Goal: Task Accomplishment & Management: Use online tool/utility

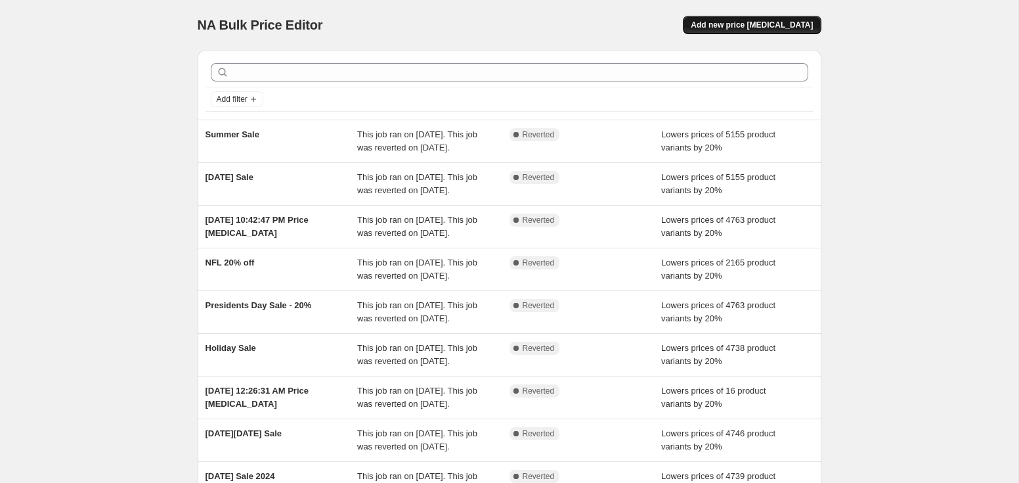
click at [719, 19] on button "Add new price [MEDICAL_DATA]" at bounding box center [752, 25] width 138 height 18
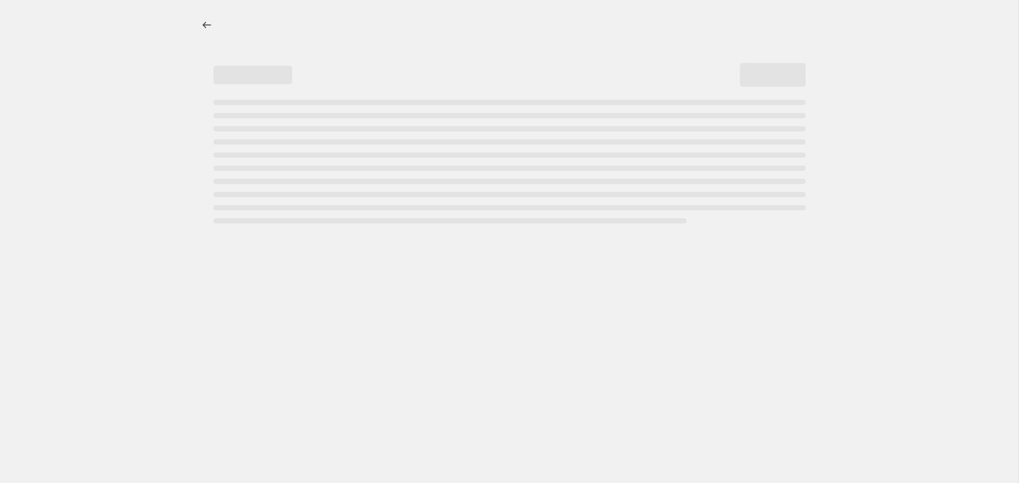
select select "percentage"
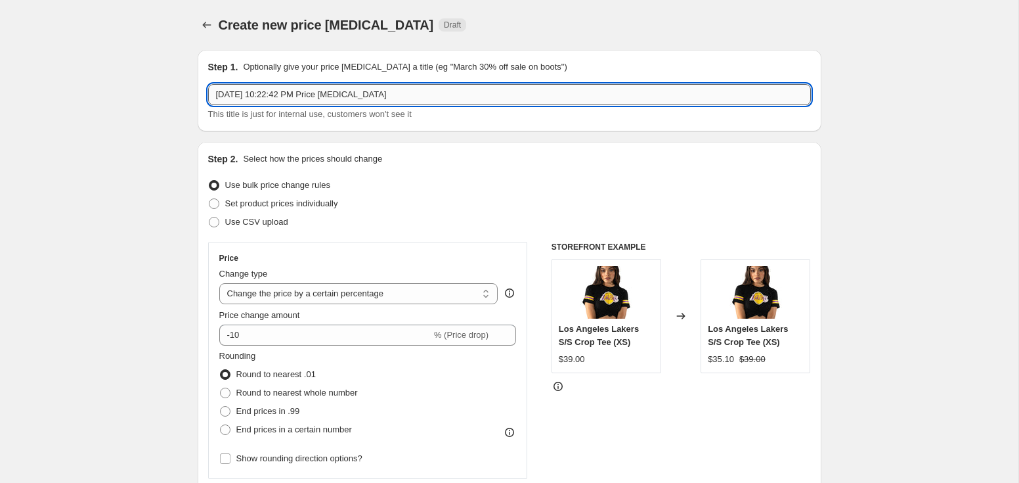
click at [296, 88] on input "[DATE] 10:22:42 PM Price [MEDICAL_DATA]" at bounding box center [509, 94] width 603 height 21
type input "[DATE] Sale 2025"
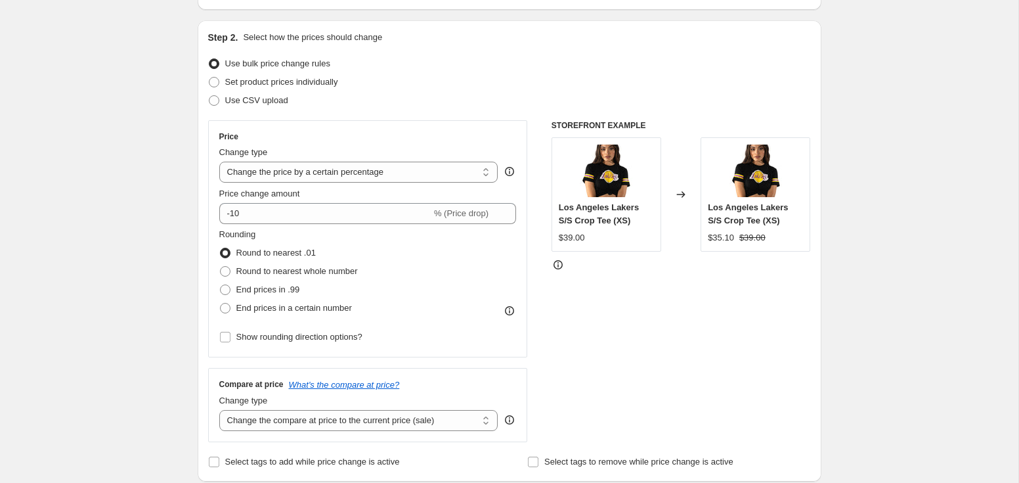
scroll to position [124, 0]
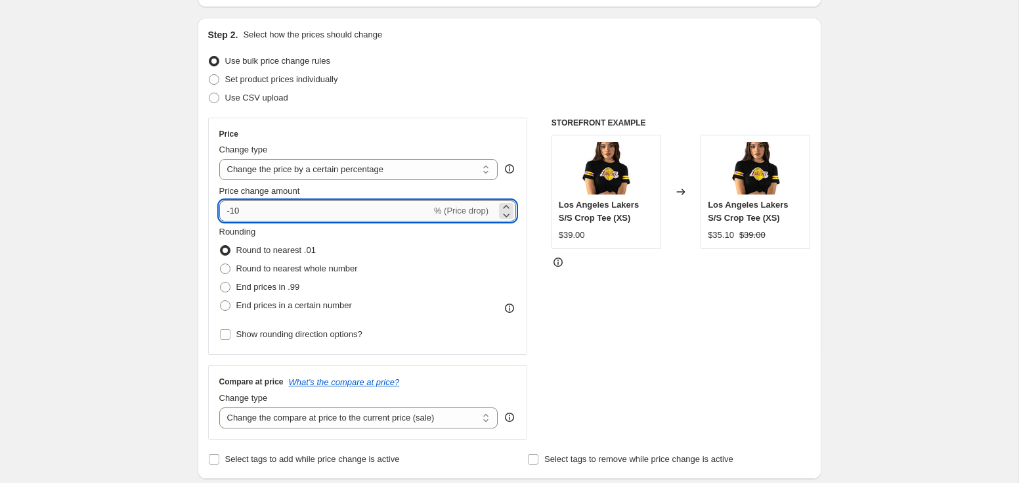
click at [267, 202] on input "-10" at bounding box center [325, 210] width 212 height 21
type input "-20"
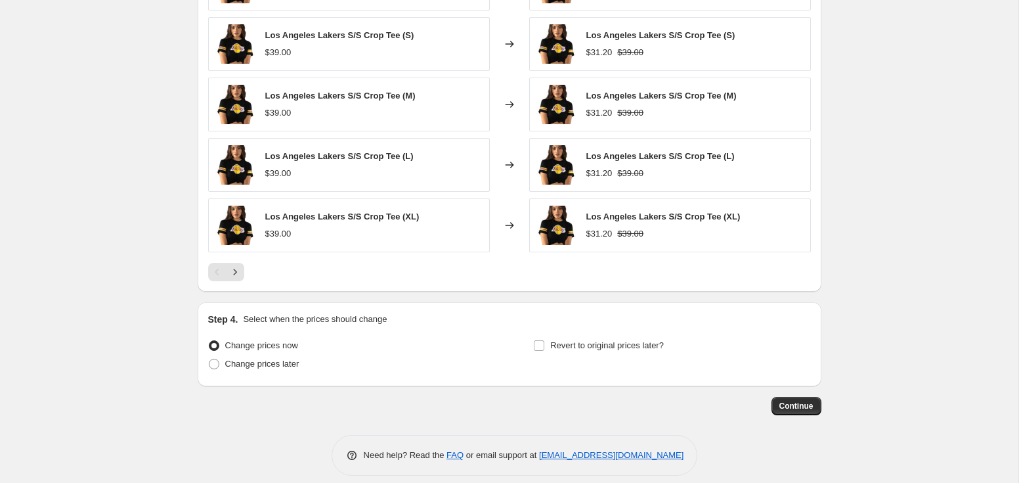
scroll to position [830, 0]
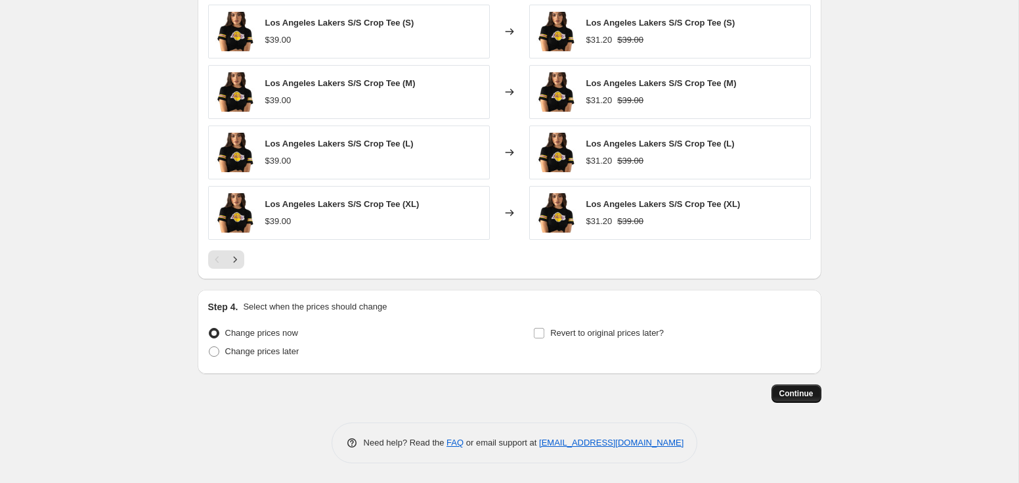
click at [784, 401] on button "Continue" at bounding box center [797, 393] width 50 height 18
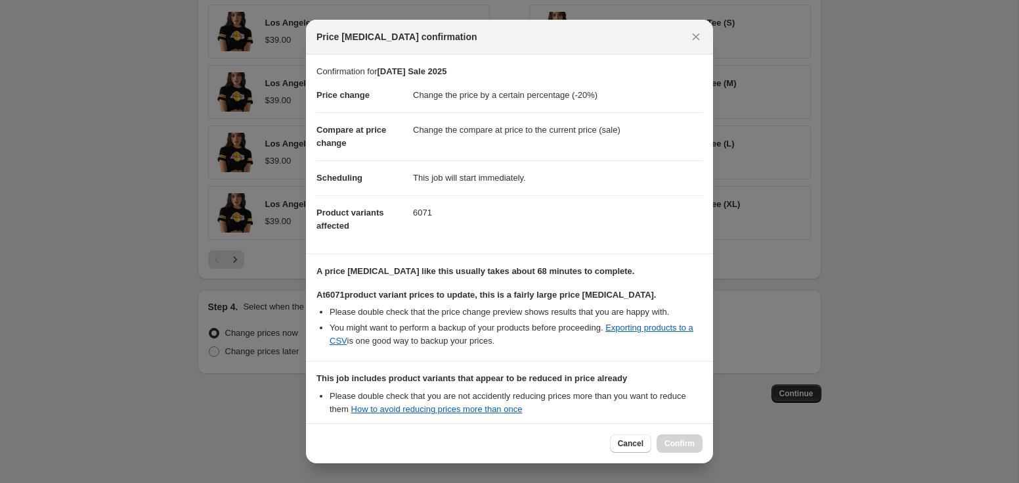
click at [657, 399] on li "Please double check that you are not accidently reducing prices more than you w…" at bounding box center [516, 402] width 373 height 26
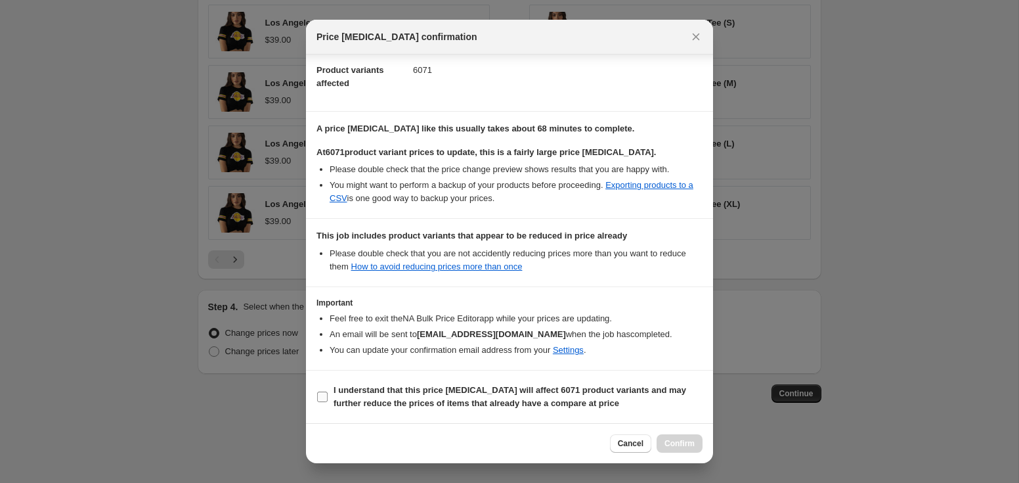
click at [322, 402] on span ":r24:" at bounding box center [323, 397] width 12 height 12
click at [322, 402] on input "I understand that this price [MEDICAL_DATA] will affect 6071 product variants a…" at bounding box center [322, 396] width 11 height 11
checkbox input "true"
click at [666, 435] on button "Confirm" at bounding box center [680, 443] width 46 height 18
